Goal: Book appointment/travel/reservation

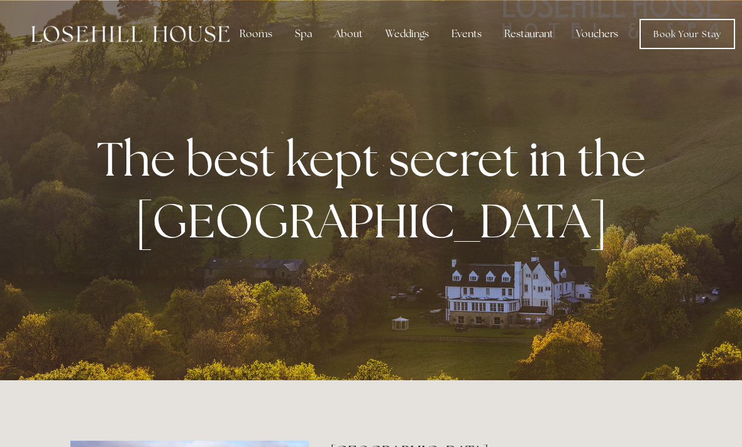
click at [306, 31] on div "Spa" at bounding box center [303, 33] width 37 height 25
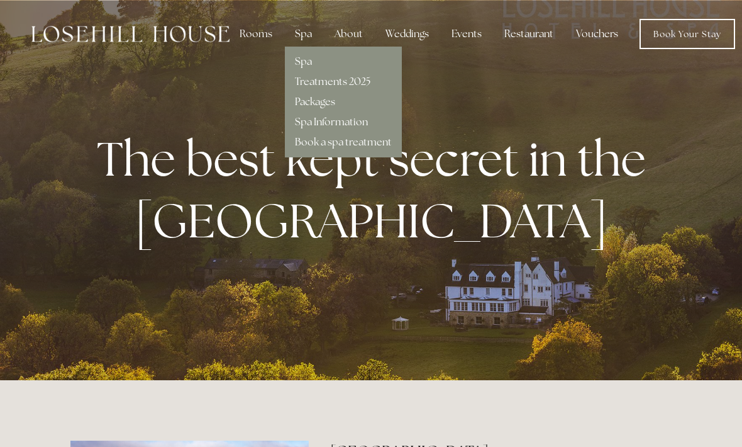
click at [322, 103] on link "Packages" at bounding box center [315, 101] width 40 height 13
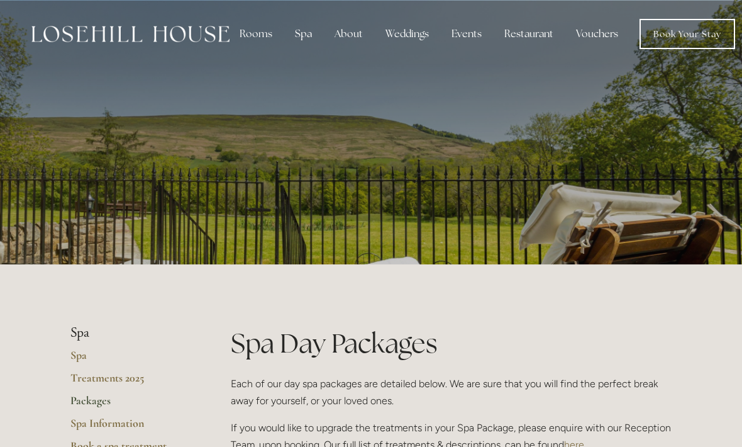
click at [301, 31] on div "Spa" at bounding box center [303, 33] width 37 height 25
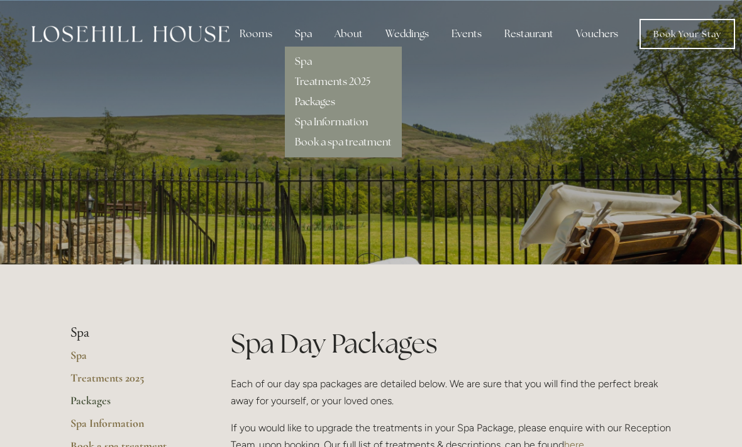
click at [264, 31] on div "Rooms" at bounding box center [256, 33] width 53 height 25
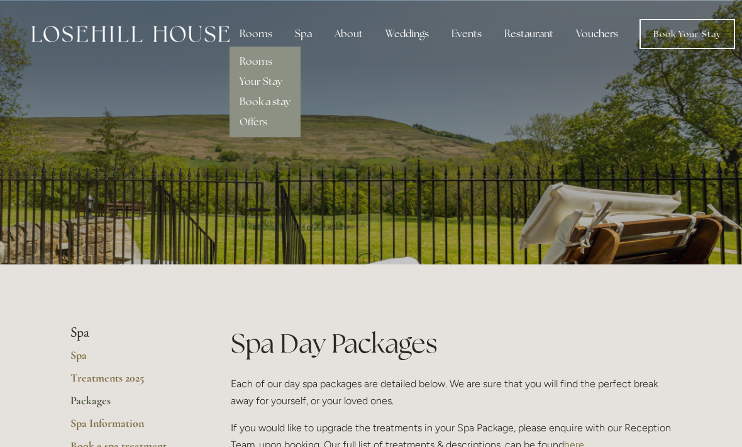
click at [277, 101] on link "Book a stay" at bounding box center [265, 101] width 51 height 13
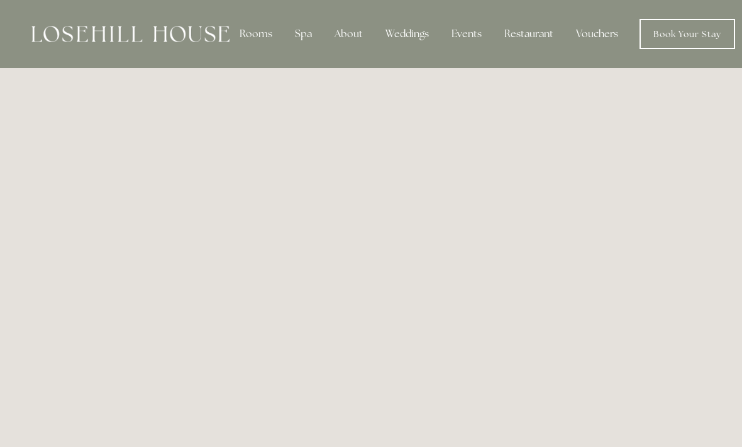
click at [264, 35] on div "Rooms" at bounding box center [256, 33] width 53 height 25
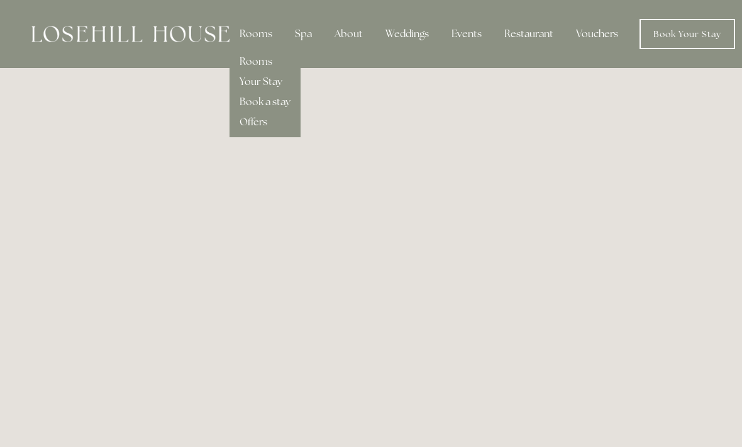
click at [262, 124] on link "Offers" at bounding box center [254, 121] width 28 height 13
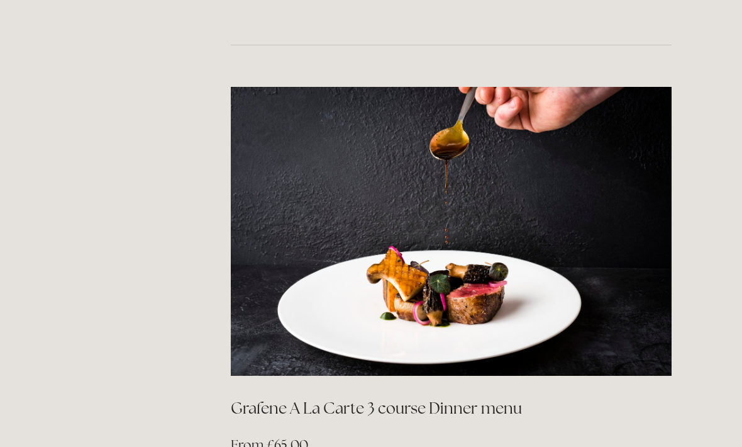
scroll to position [1980, 0]
